Goal: Task Accomplishment & Management: Manage account settings

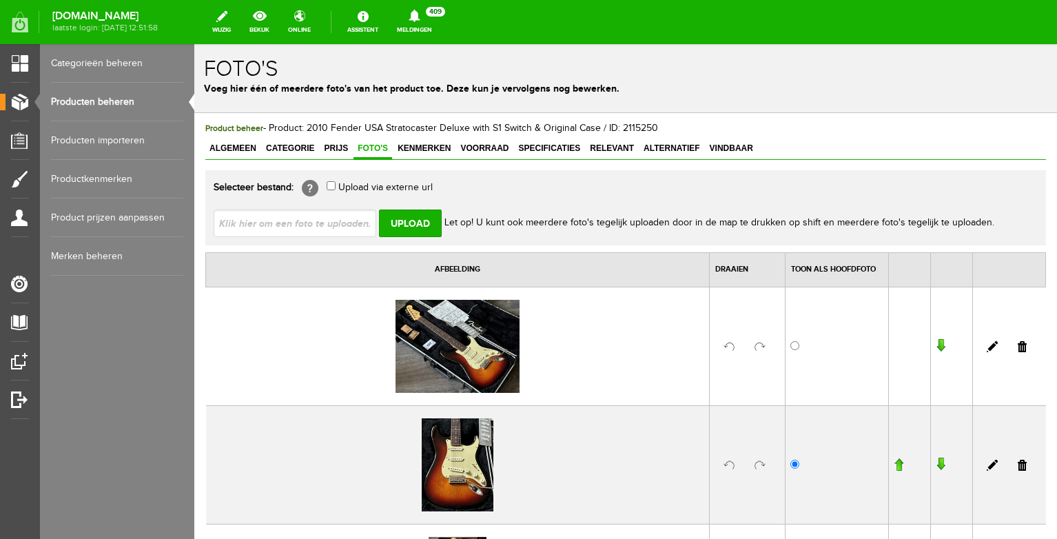
scroll to position [70, 0]
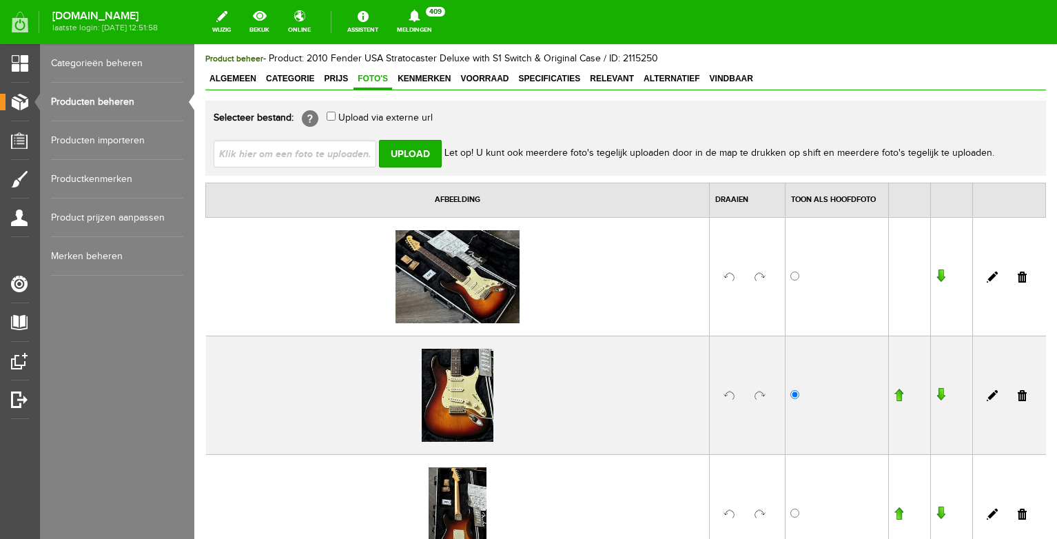
click at [129, 105] on link "Producten beheren" at bounding box center [117, 102] width 132 height 39
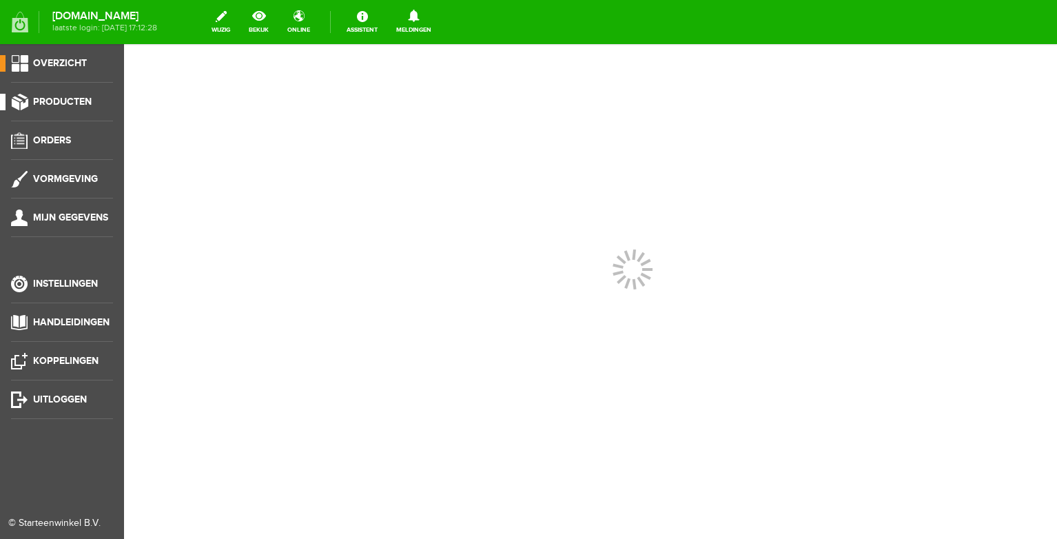
click at [81, 96] on link "Producten" at bounding box center [56, 102] width 113 height 17
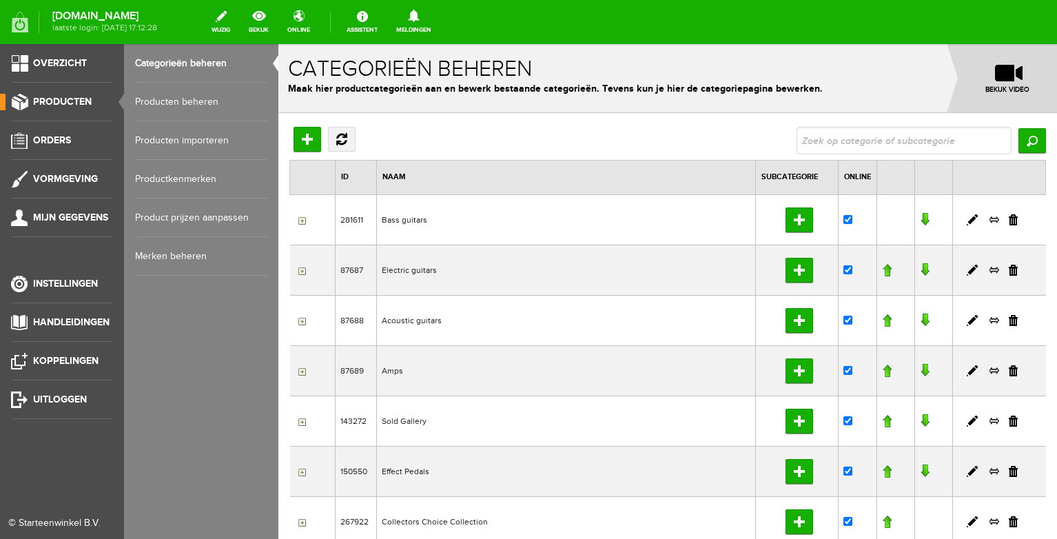
click at [192, 101] on link "Producten beheren" at bounding box center [201, 102] width 132 height 39
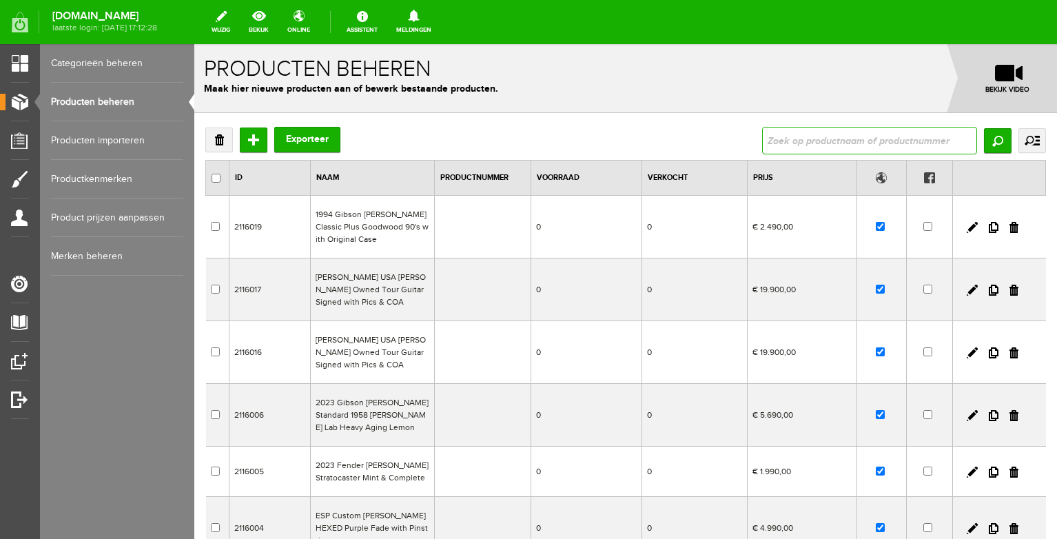
click at [862, 140] on input "text" at bounding box center [869, 141] width 215 height 28
type input "danhage"
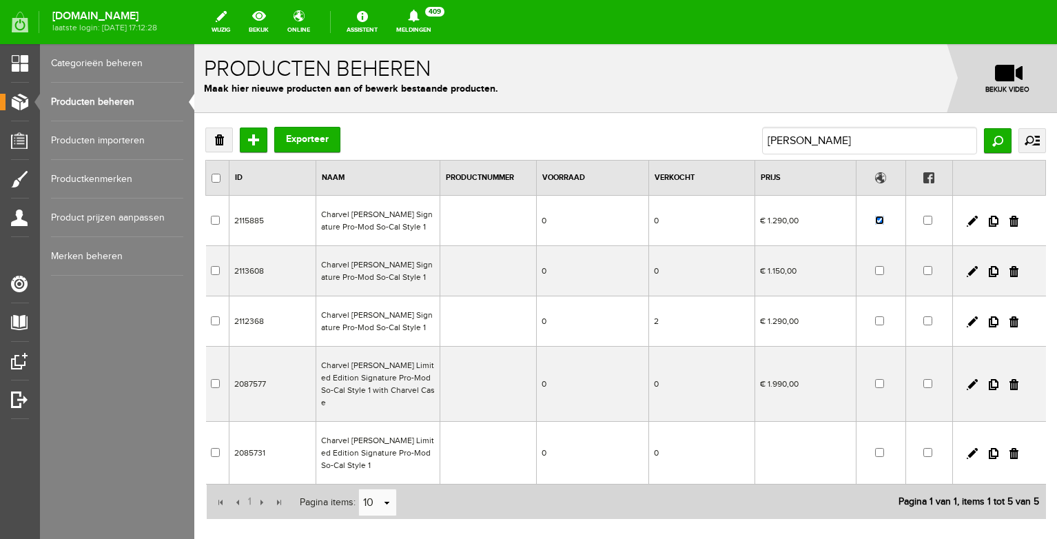
click at [879, 221] on input "checkbox" at bounding box center [879, 220] width 9 height 9
checkbox input "false"
drag, startPoint x: 823, startPoint y: 142, endPoint x: 755, endPoint y: 140, distance: 67.6
click at [755, 140] on div "Verwijderen Toevoegen Exporteer danhage Zoeken uitgebreid zoeken Categorie Bass…" at bounding box center [625, 141] width 841 height 28
drag, startPoint x: 823, startPoint y: 143, endPoint x: 753, endPoint y: 139, distance: 69.7
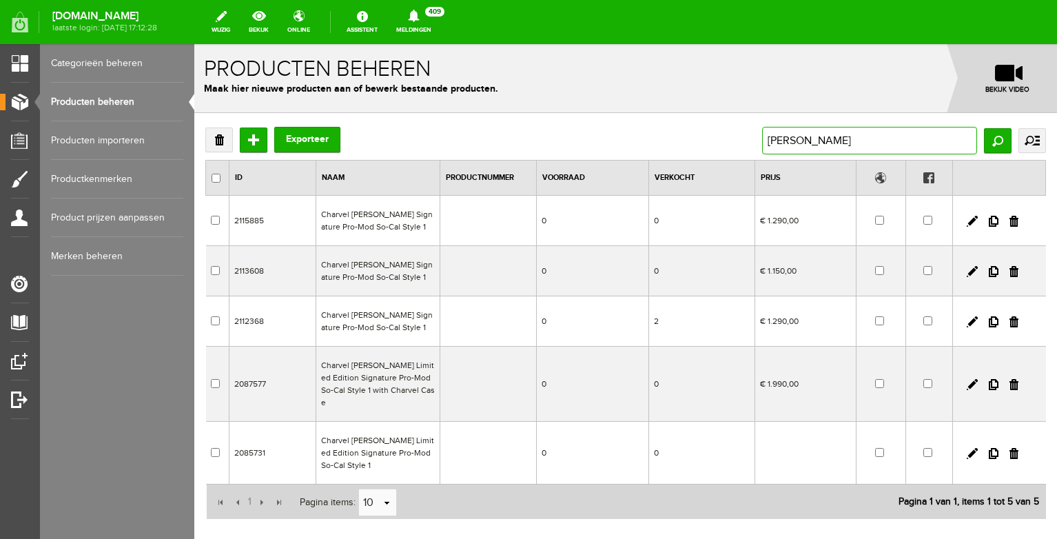
click at [762, 140] on input "danhage" at bounding box center [869, 141] width 215 height 28
type input "335"
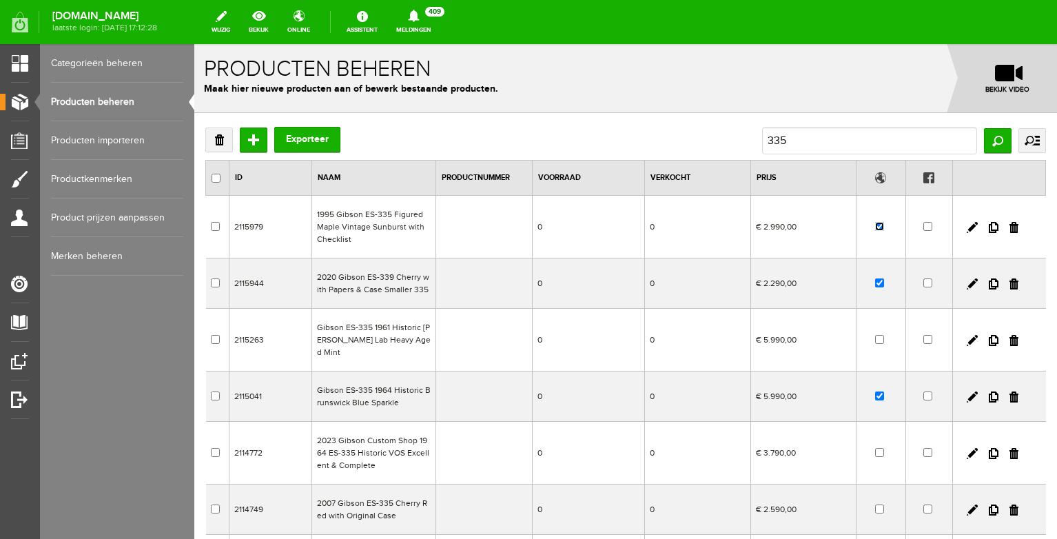
click at [881, 226] on input "checkbox" at bounding box center [879, 226] width 9 height 9
checkbox input "false"
click at [102, 106] on link "Producten beheren" at bounding box center [117, 102] width 132 height 39
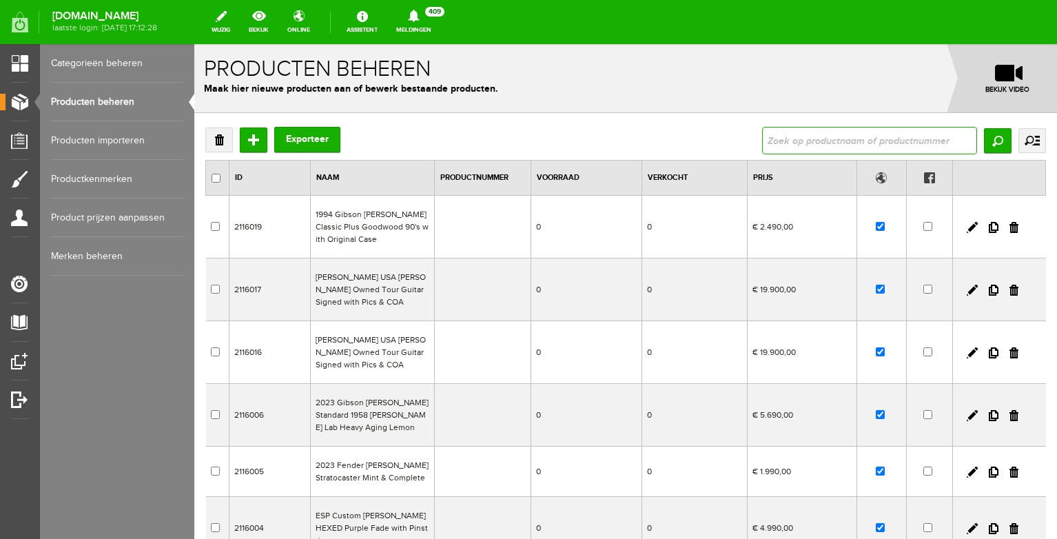
click at [801, 137] on input "text" at bounding box center [869, 141] width 215 height 28
type input "ibanez"
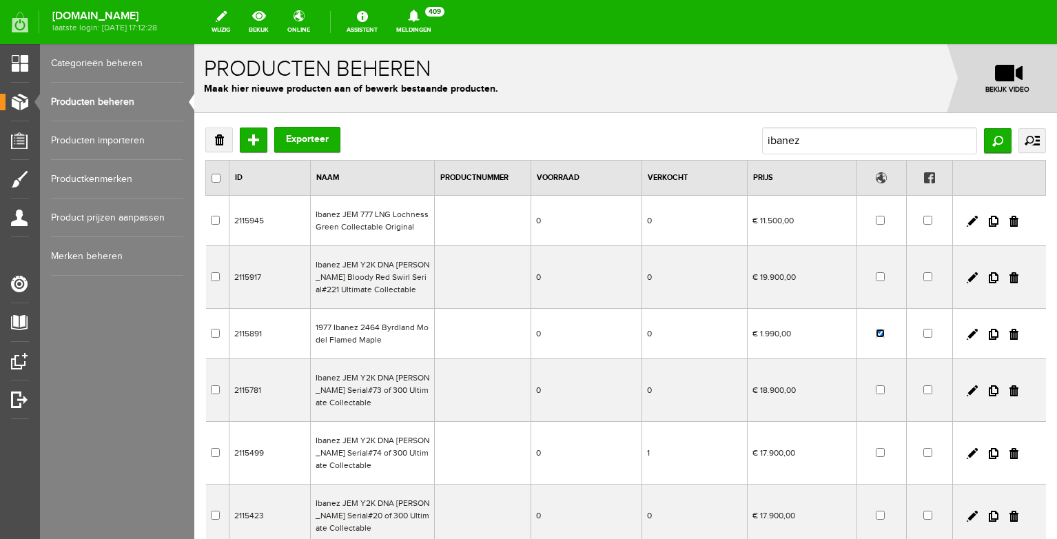
click at [879, 333] on input "checkbox" at bounding box center [880, 333] width 9 height 9
checkbox input "false"
